Goal: Information Seeking & Learning: Learn about a topic

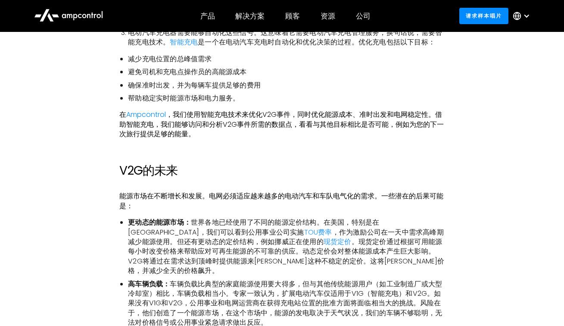
scroll to position [1138, 0]
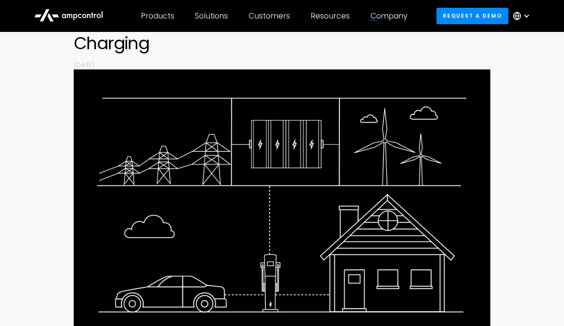
scroll to position [8, 0]
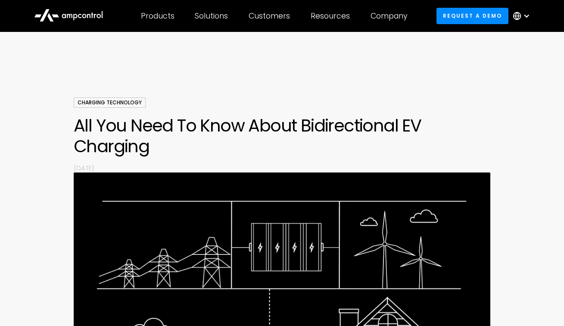
click at [553, 82] on div at bounding box center [282, 72] width 564 height 52
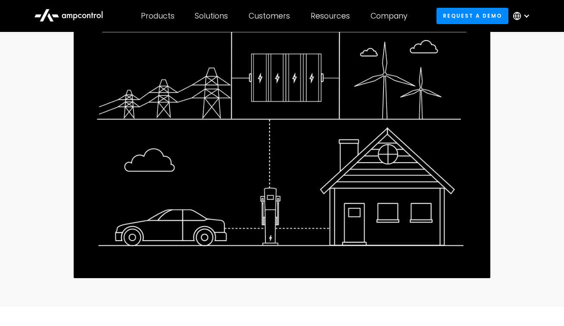
click at [499, 185] on div "Charging Technology All You Need To Know About Bidirectional EV Charging By [DA…" at bounding box center [282, 106] width 564 height 357
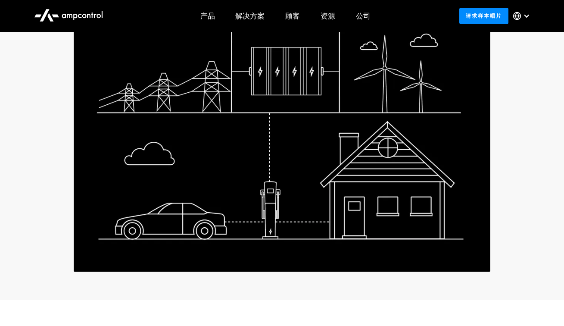
scroll to position [0, 0]
